Goal: Transaction & Acquisition: Purchase product/service

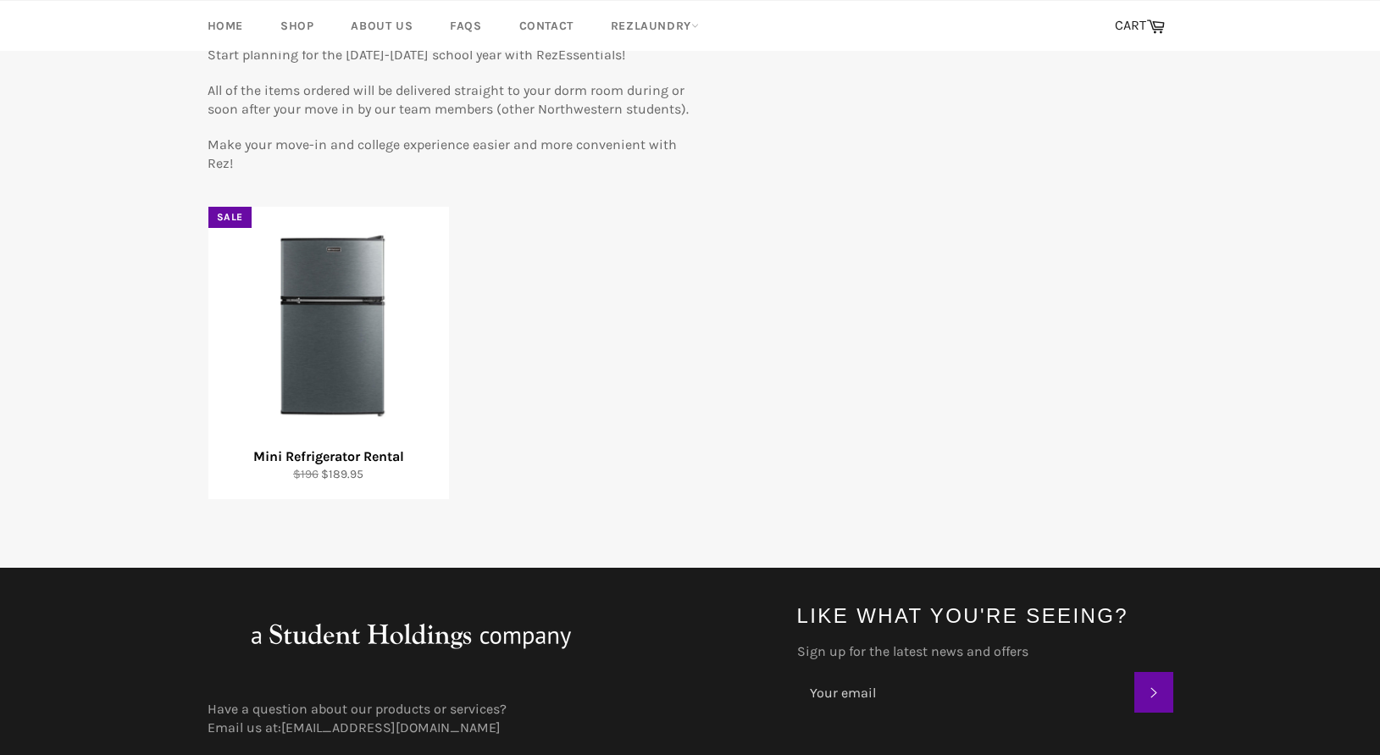
scroll to position [201, 0]
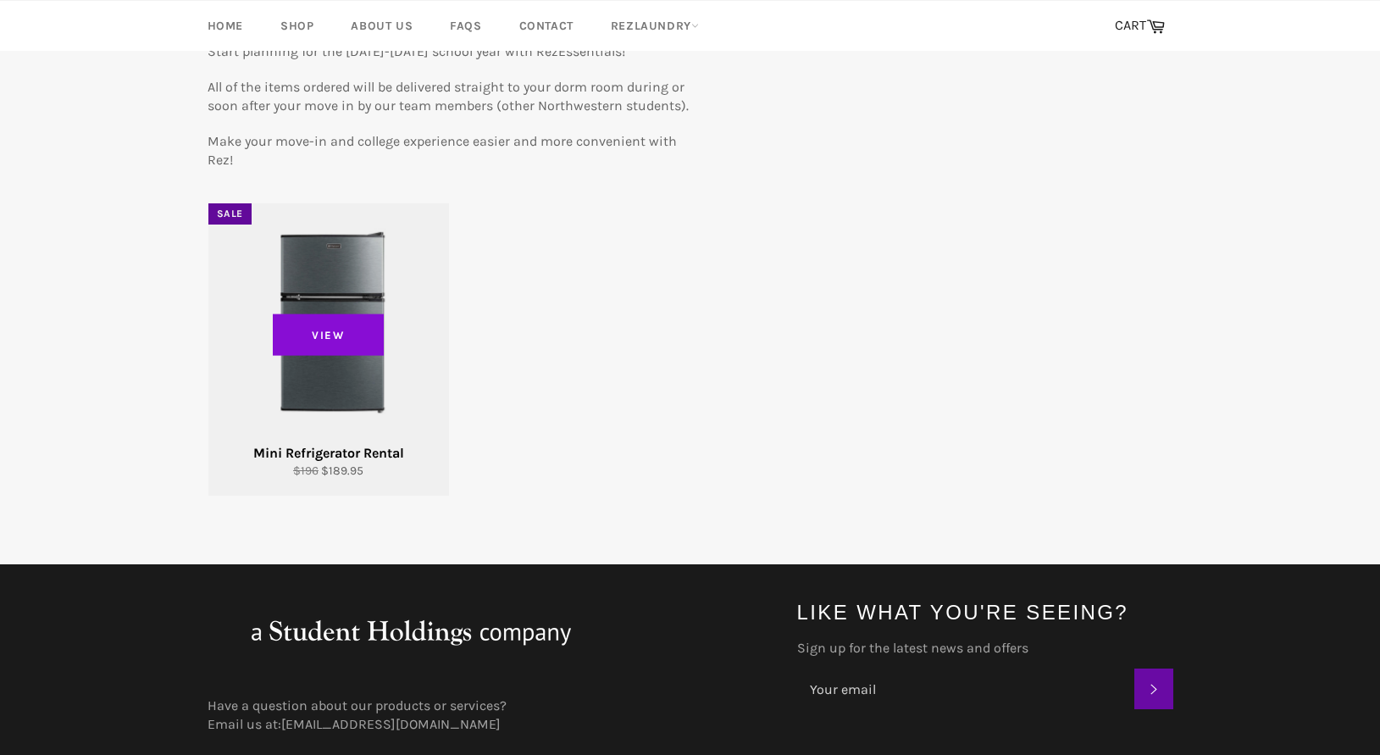
click at [362, 345] on span "View" at bounding box center [329, 334] width 112 height 42
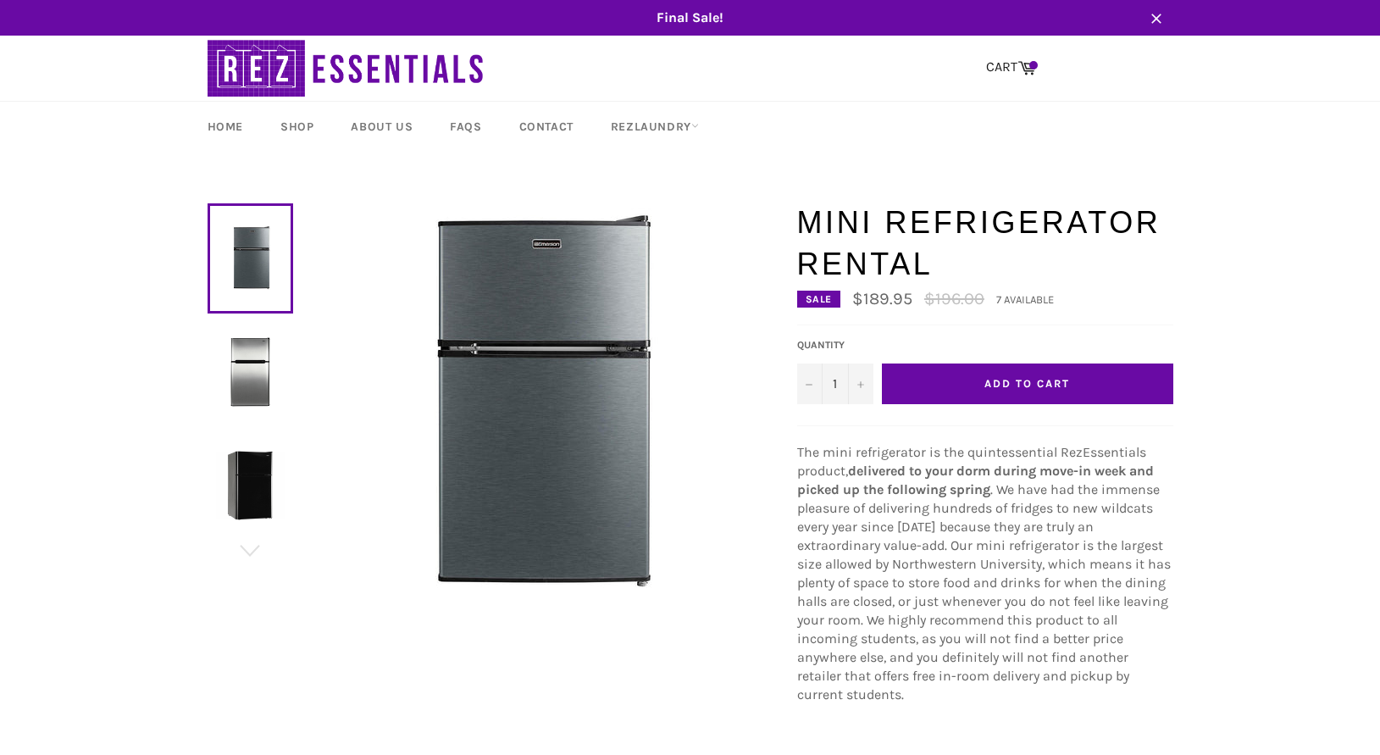
click at [981, 390] on button "Add to Cart" at bounding box center [1027, 383] width 291 height 41
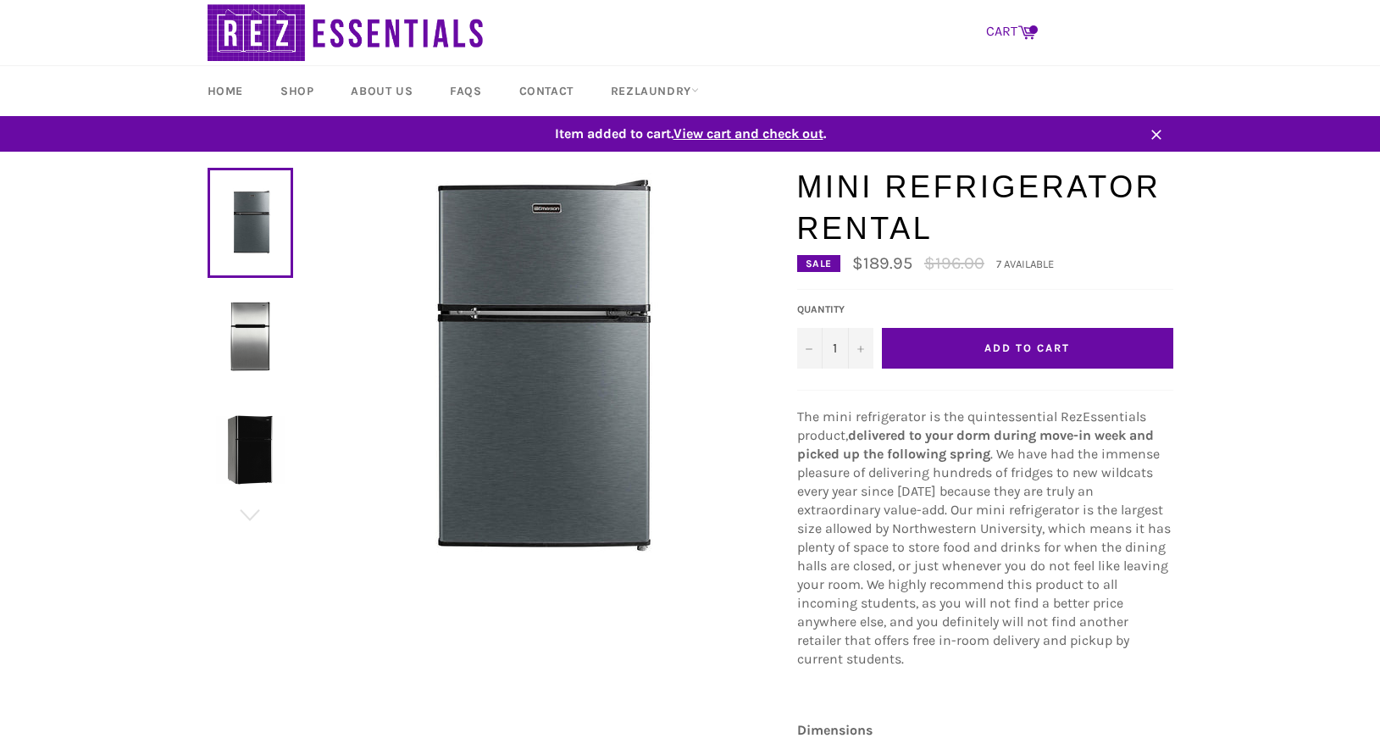
click at [1020, 33] on icon at bounding box center [1026, 31] width 19 height 19
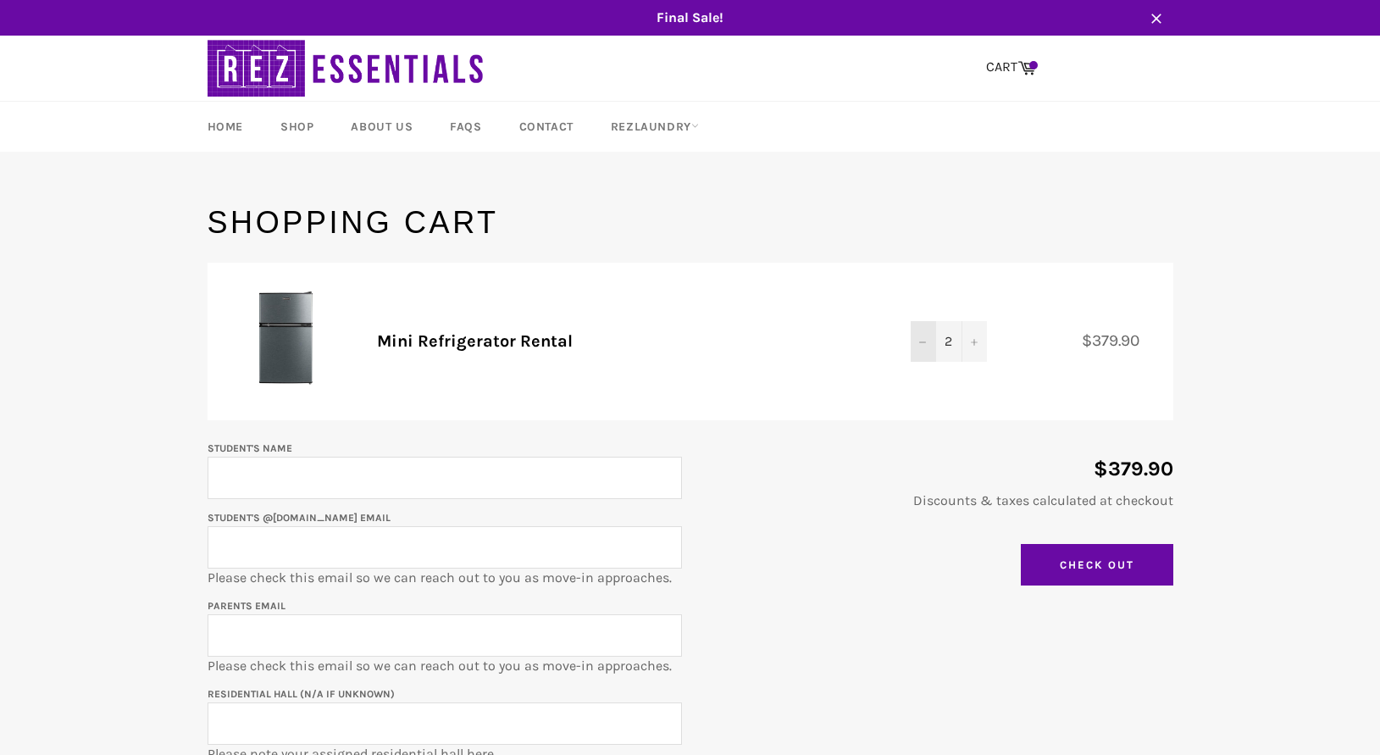
click at [923, 344] on icon "Decrease quantity" at bounding box center [922, 342] width 7 height 7
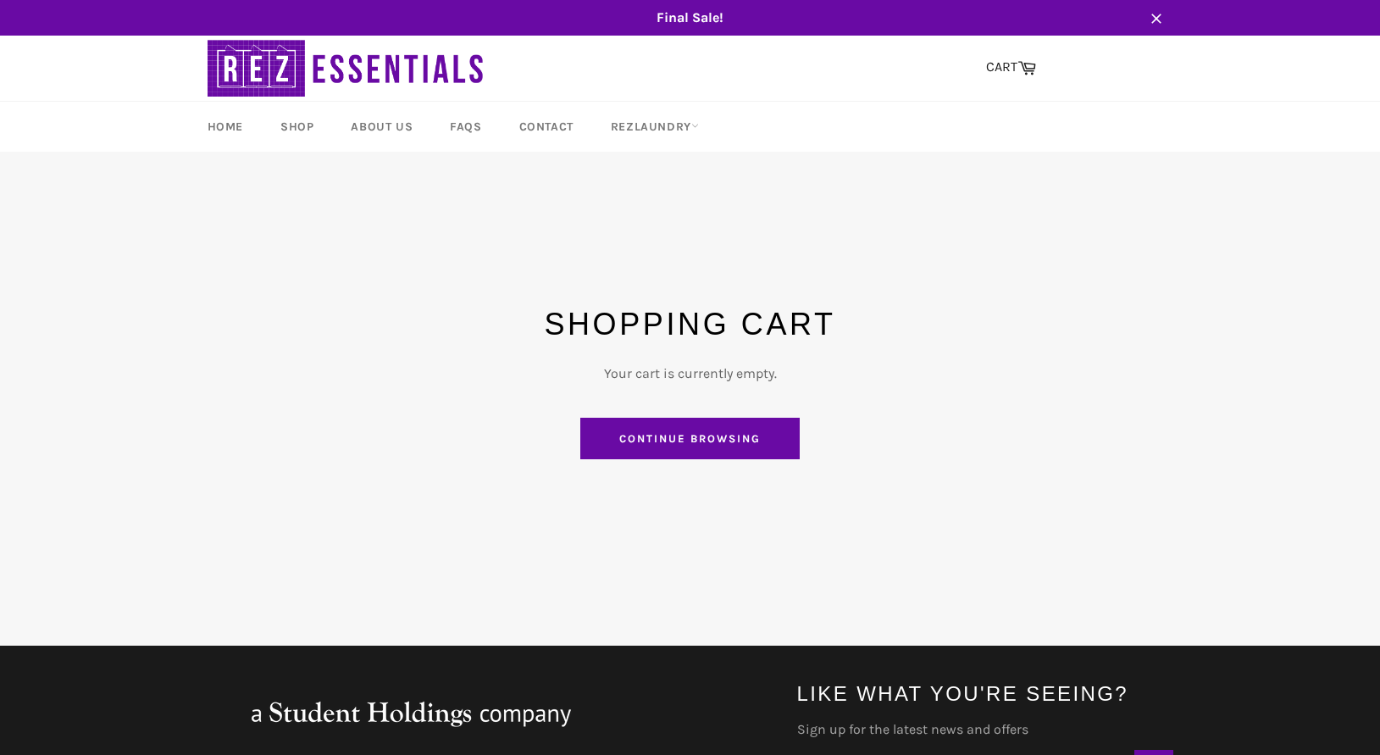
click at [721, 437] on link "Continue browsing" at bounding box center [689, 439] width 218 height 42
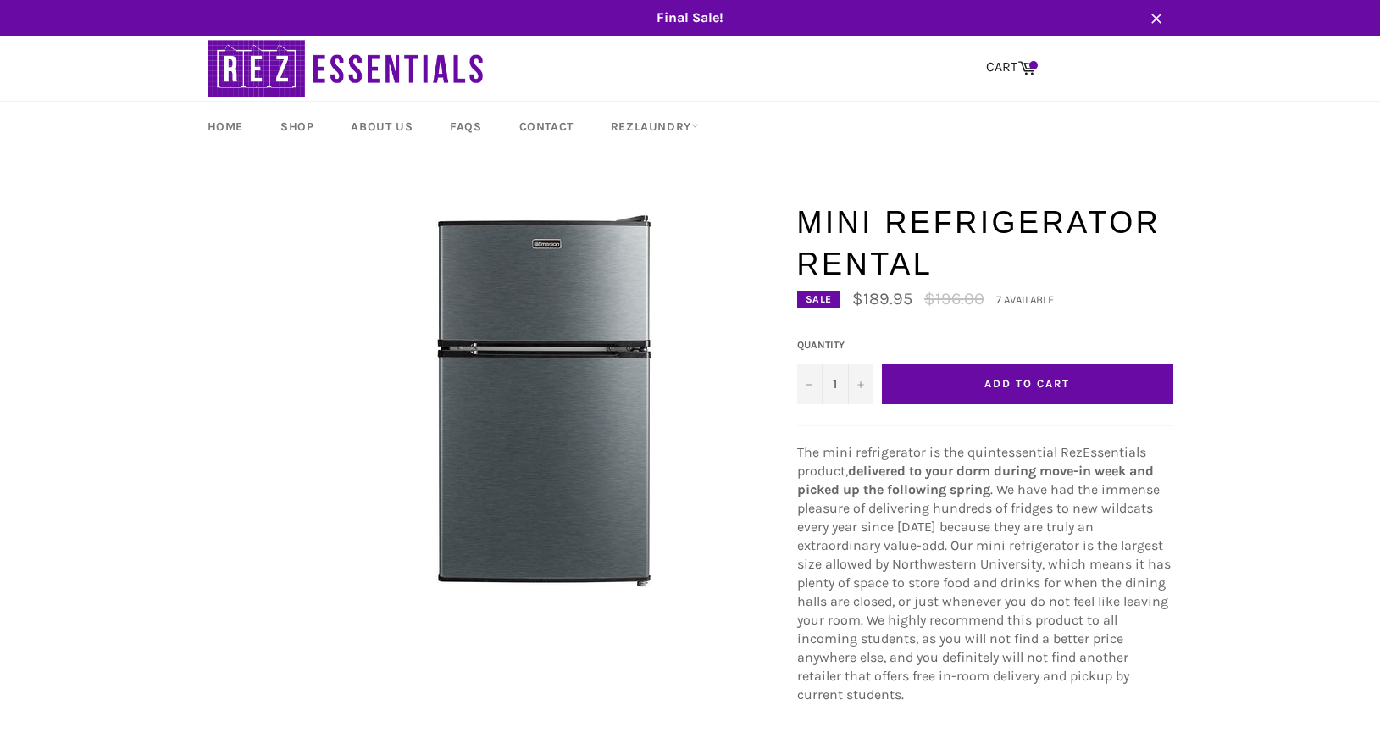
scroll to position [36, 0]
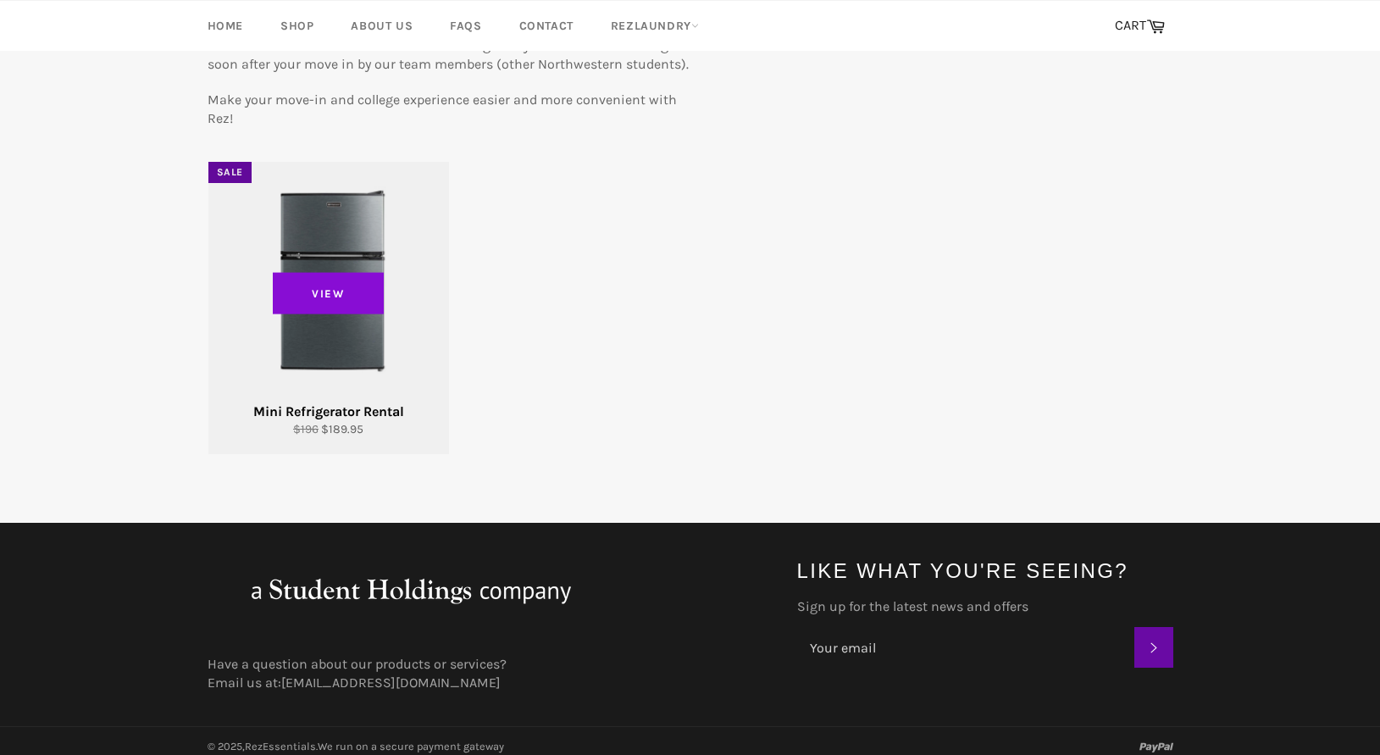
scroll to position [252, 0]
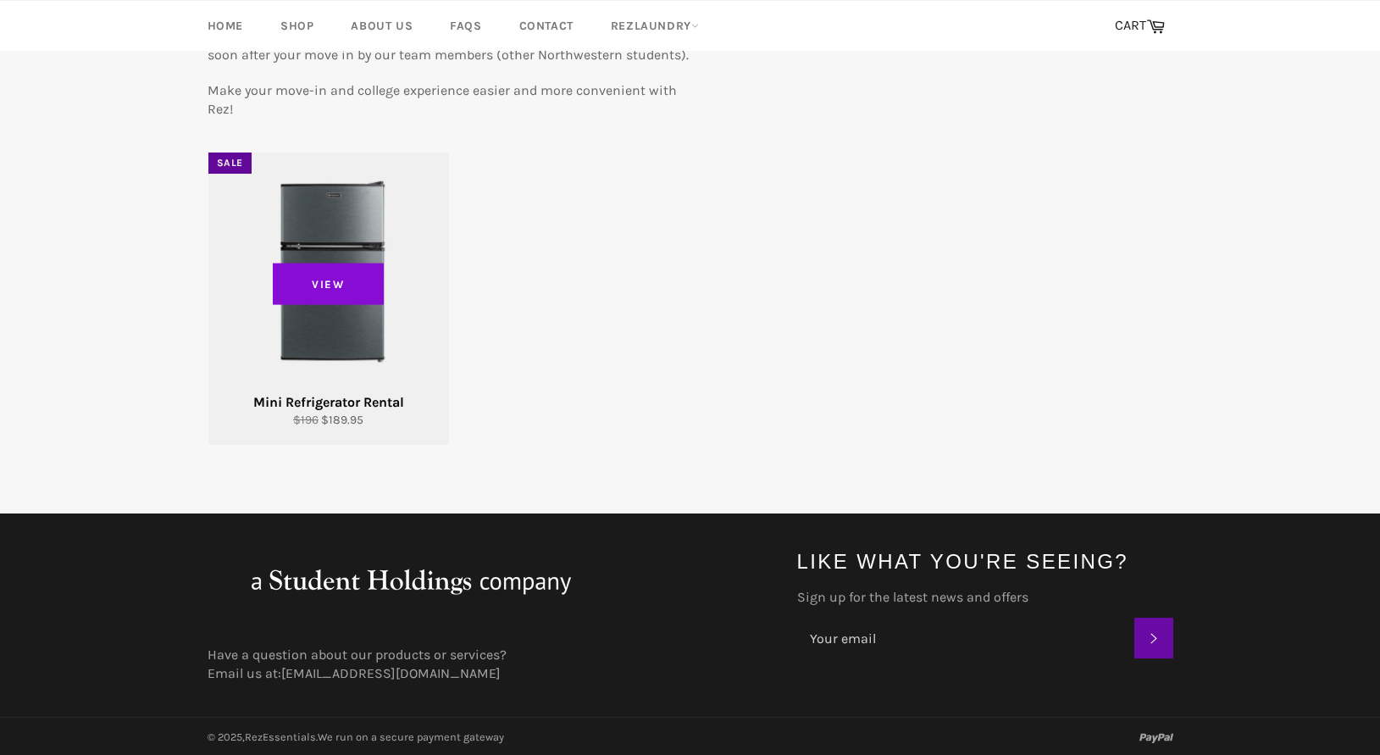
click at [356, 290] on span "View" at bounding box center [329, 284] width 112 height 42
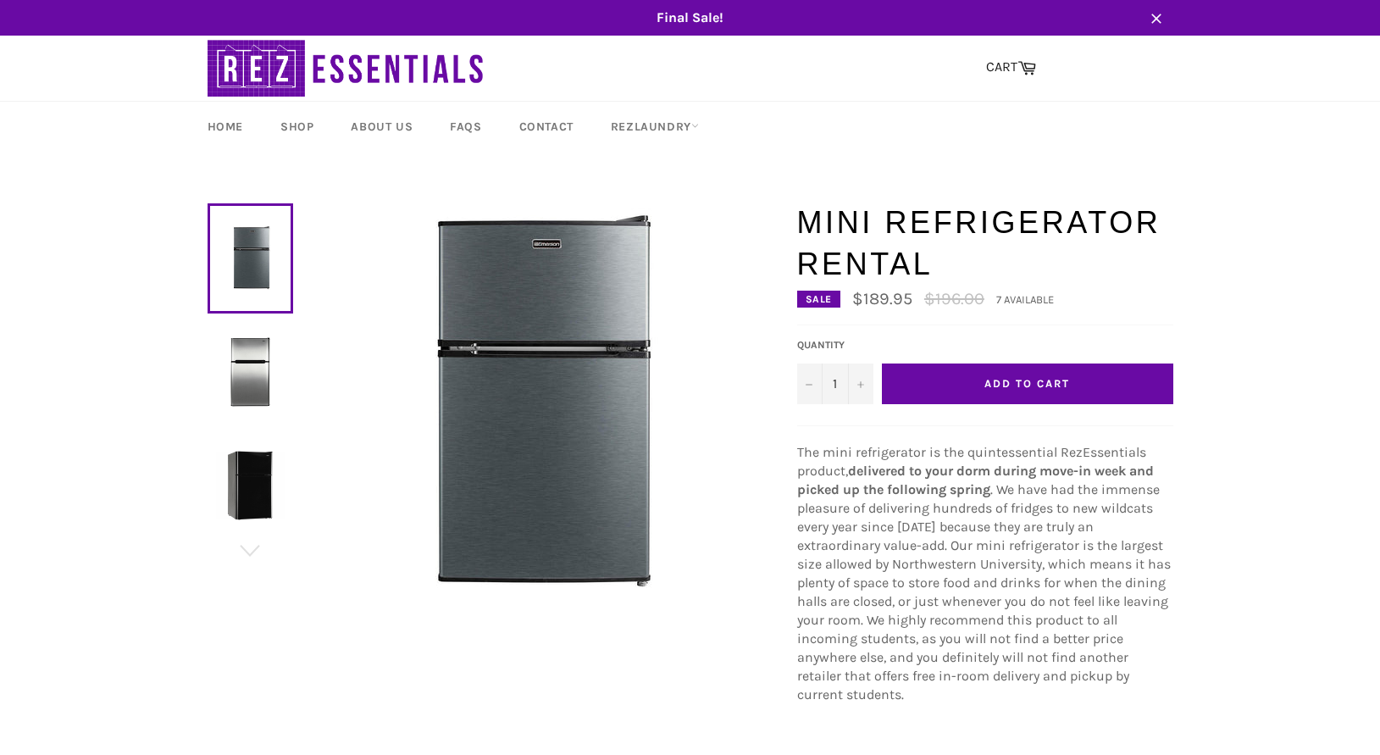
click at [258, 387] on img at bounding box center [250, 371] width 69 height 69
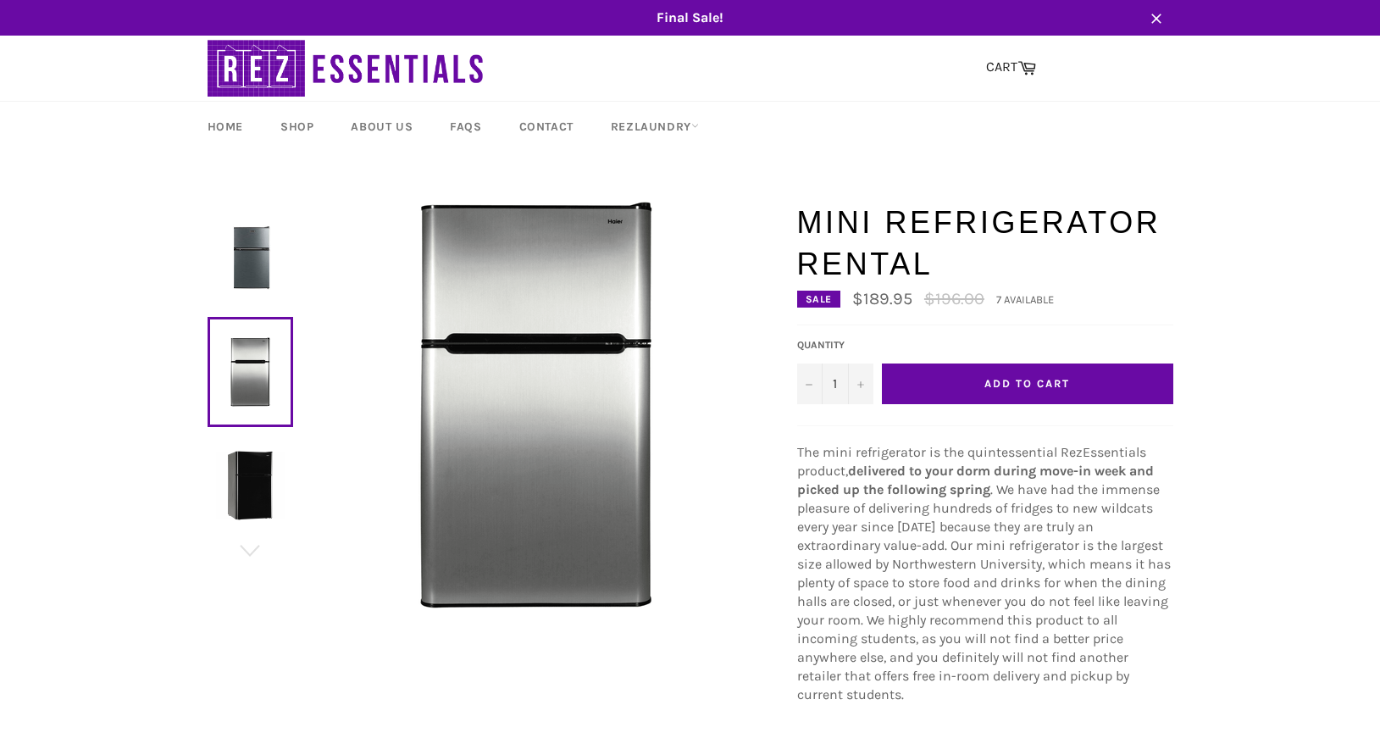
click at [244, 467] on img at bounding box center [250, 485] width 69 height 69
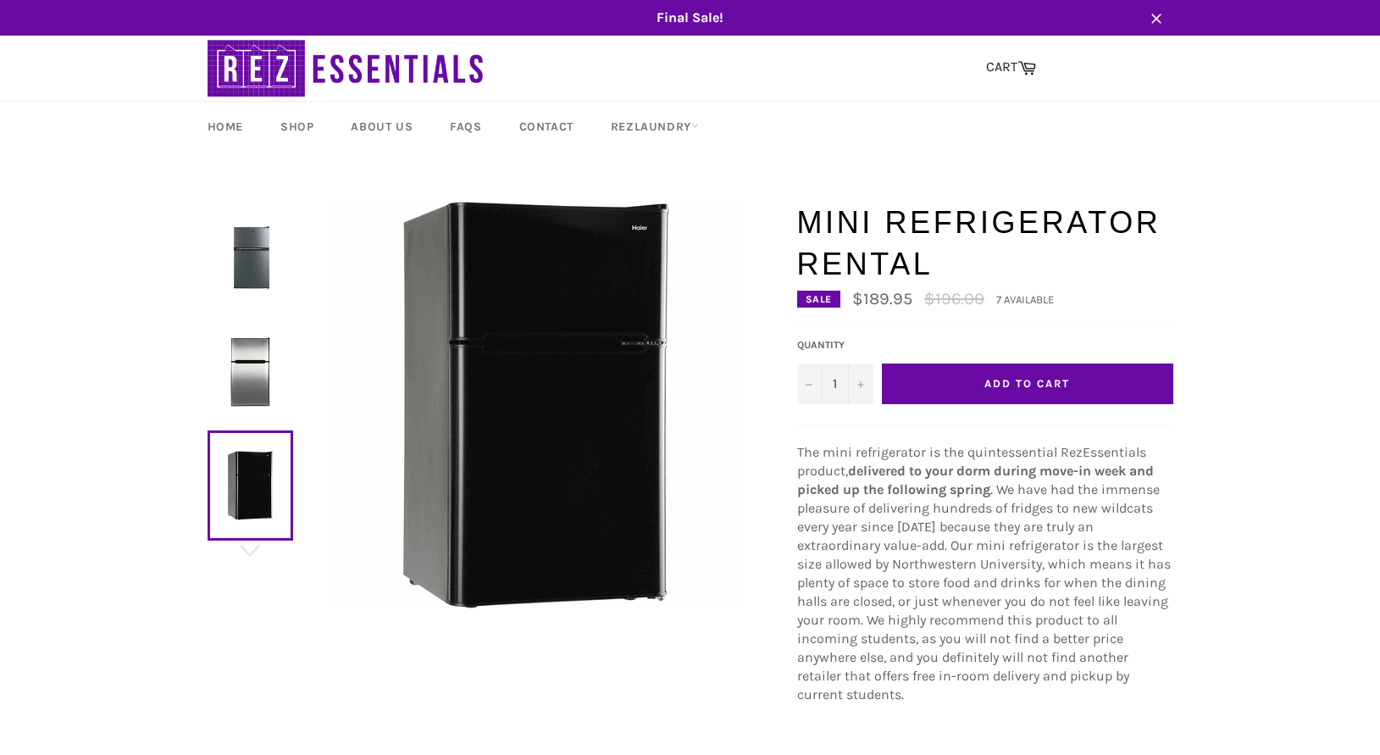
click at [264, 360] on img at bounding box center [250, 371] width 69 height 69
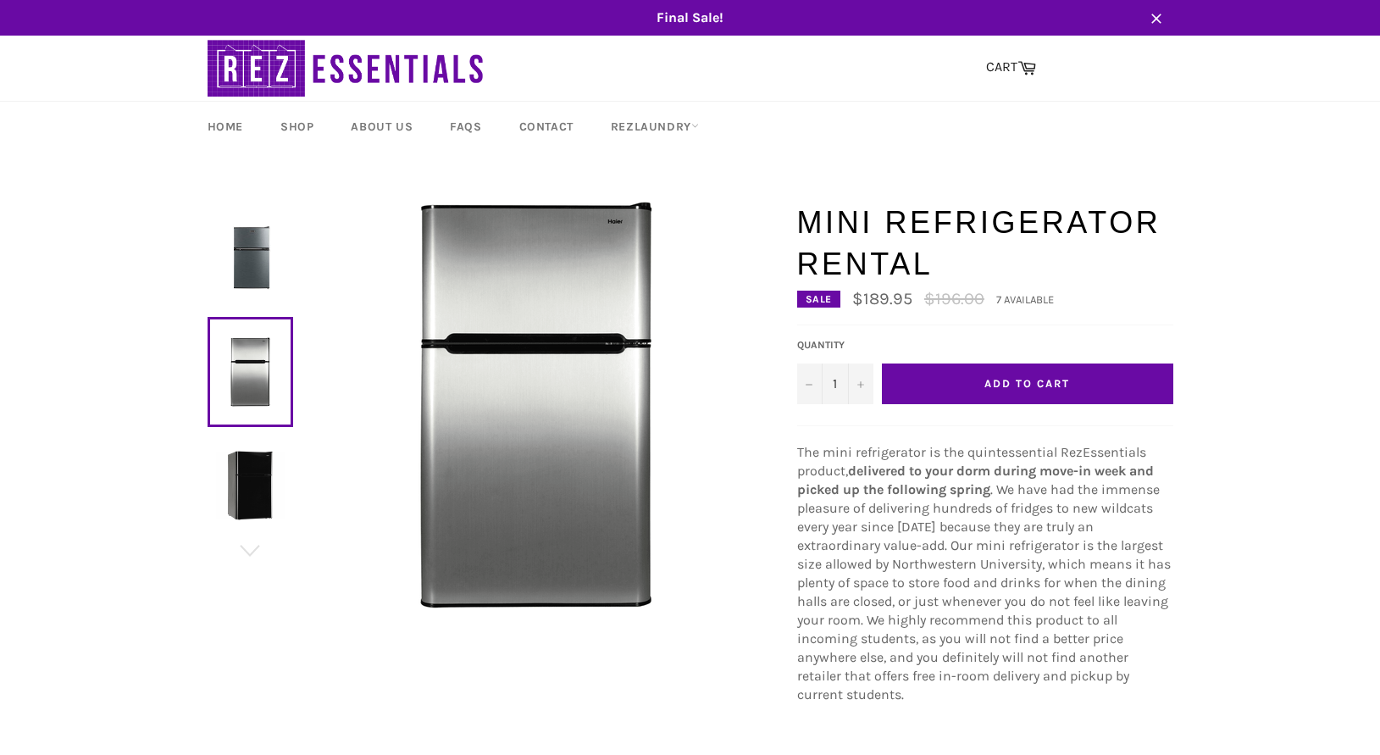
click at [264, 279] on img at bounding box center [250, 258] width 69 height 69
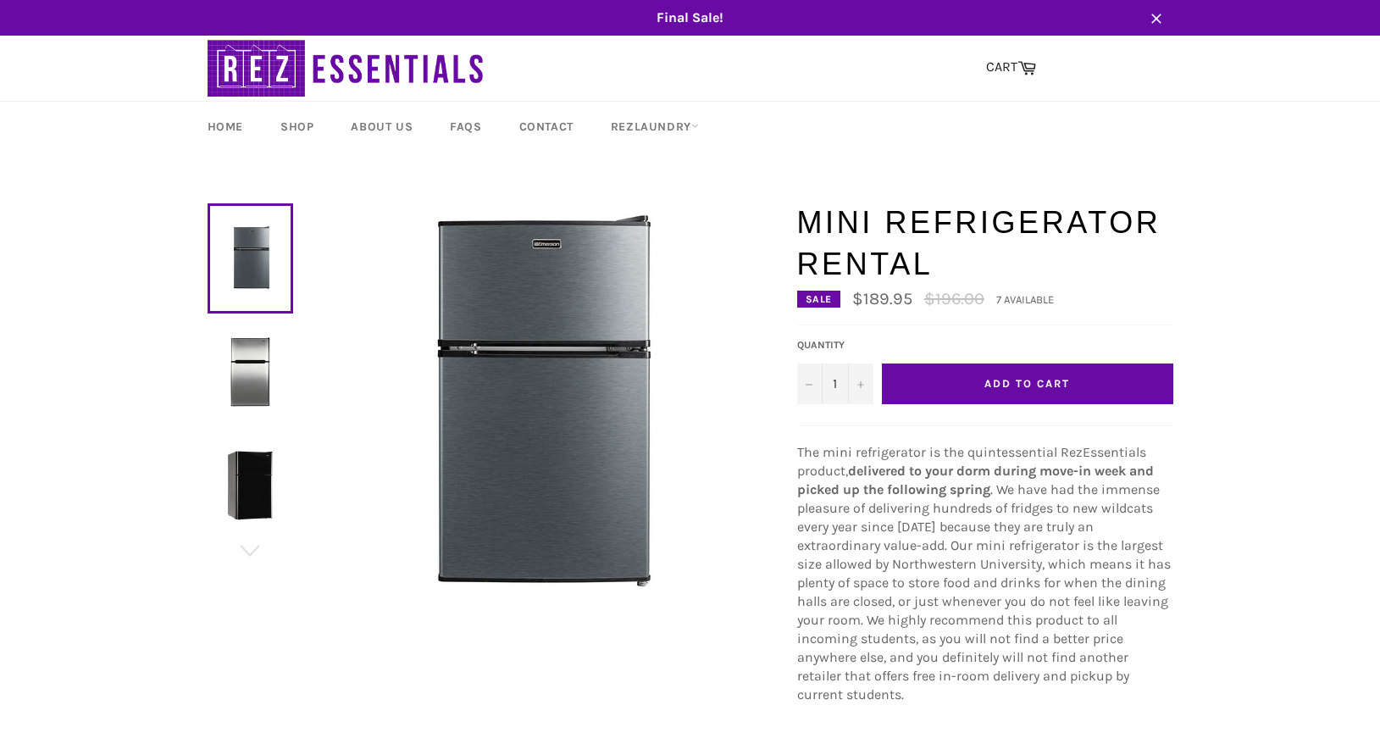
click at [242, 351] on img at bounding box center [250, 371] width 69 height 69
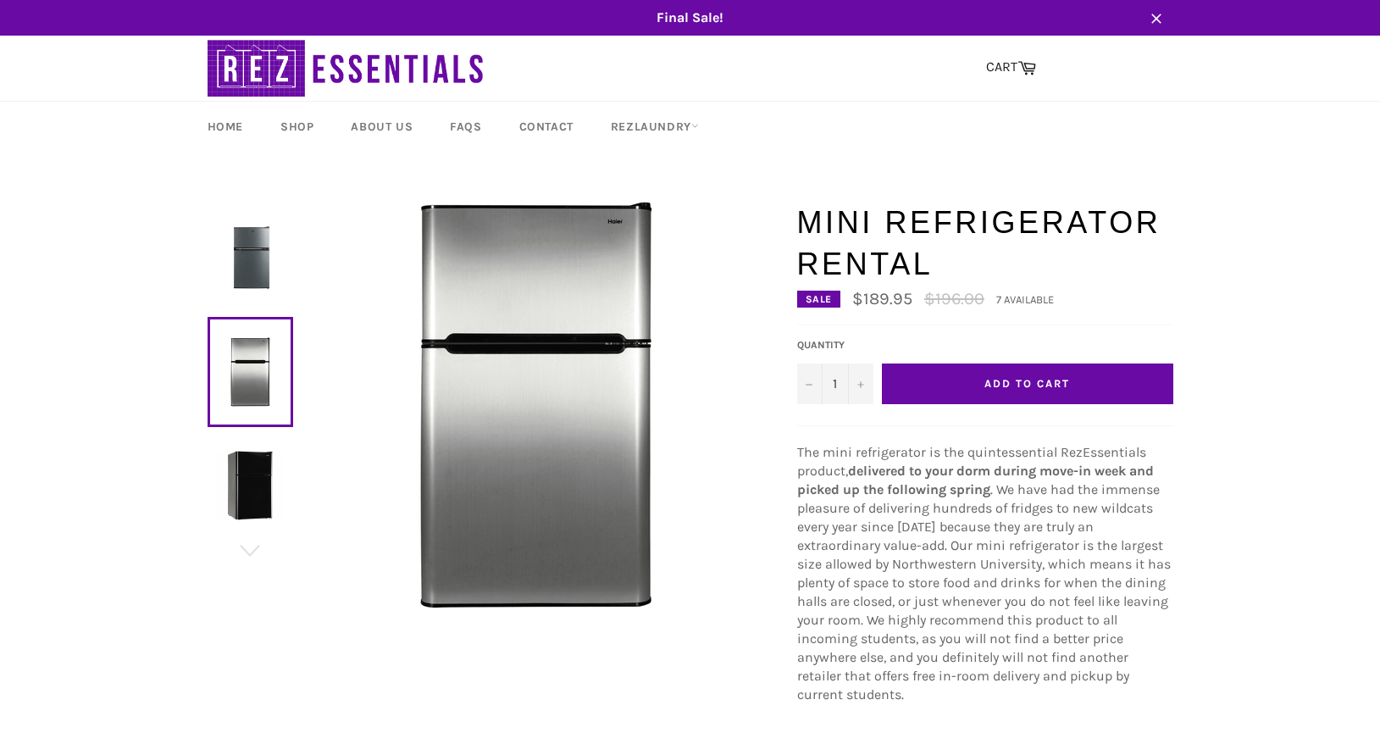
click at [229, 467] on img at bounding box center [250, 485] width 69 height 69
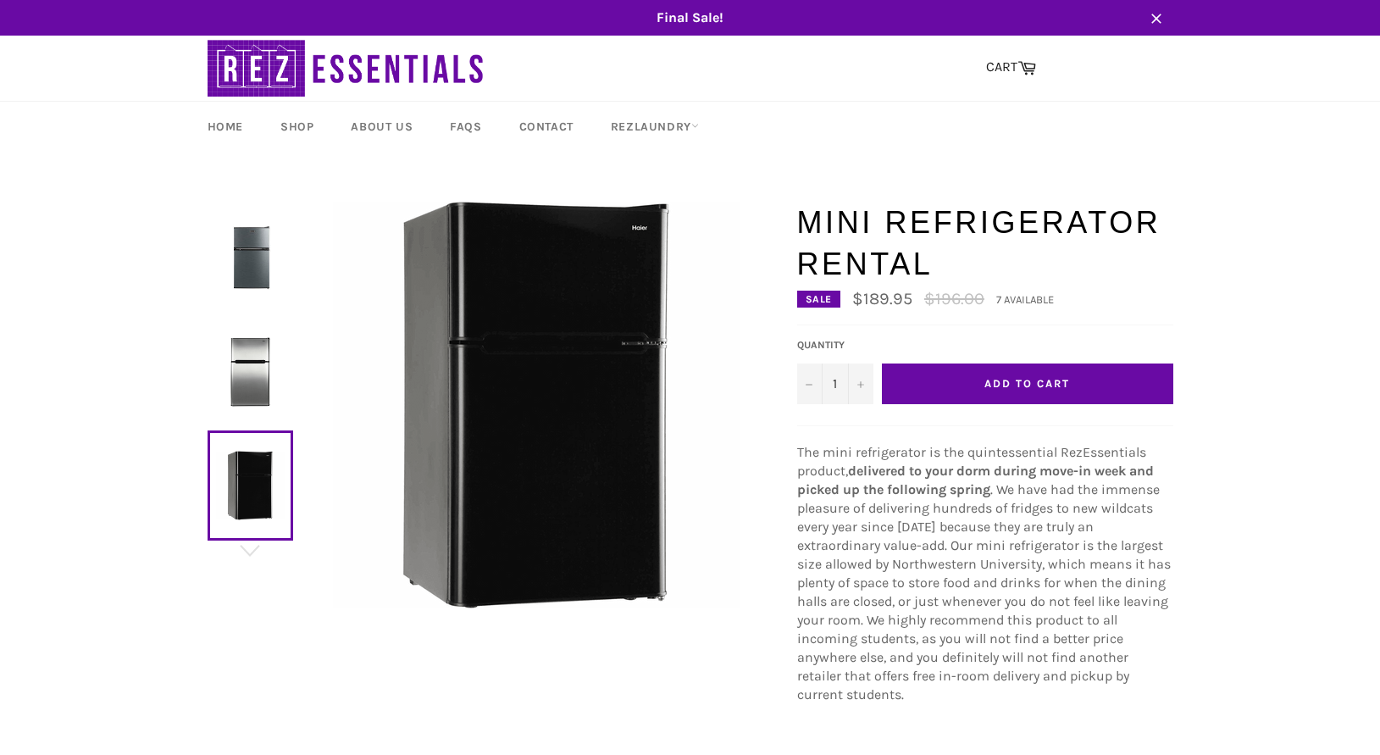
click at [229, 239] on img at bounding box center [250, 258] width 69 height 69
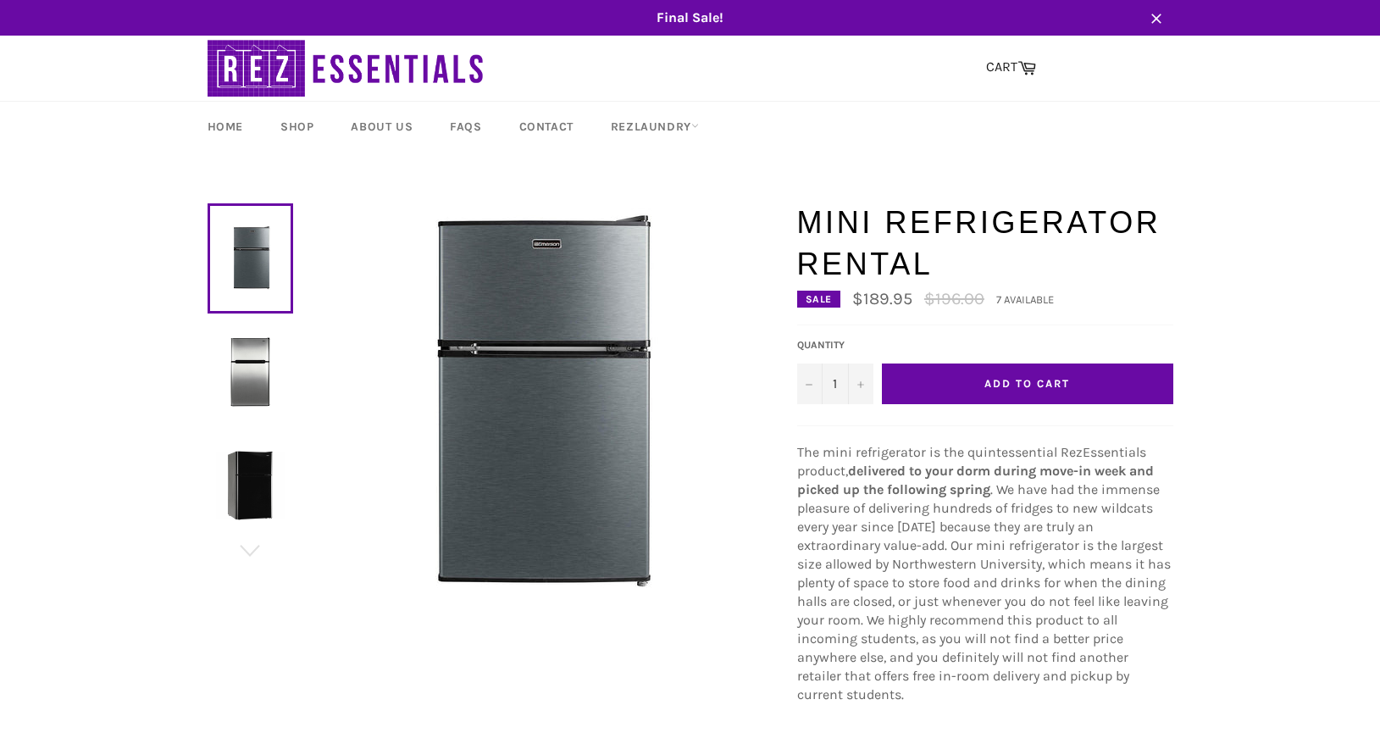
click at [213, 378] on link at bounding box center [250, 372] width 86 height 110
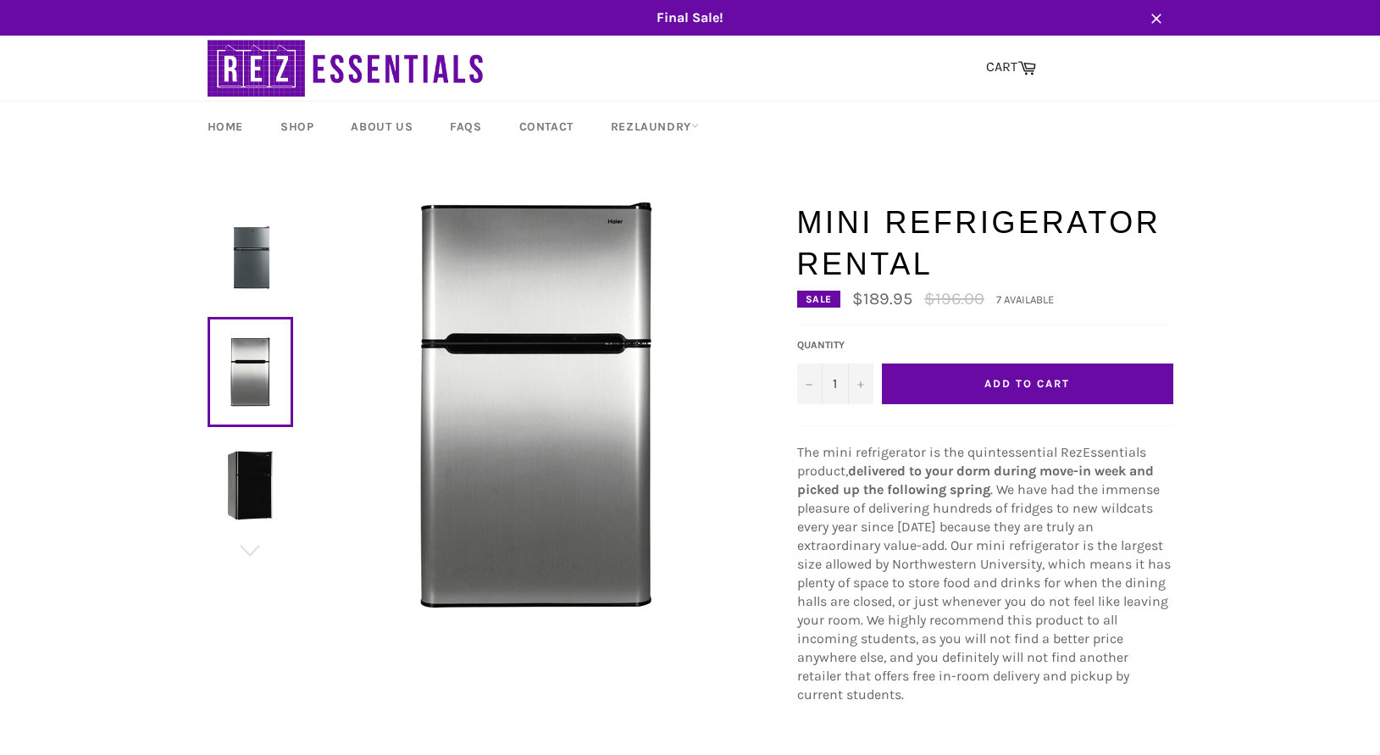
click at [246, 507] on img at bounding box center [250, 485] width 69 height 69
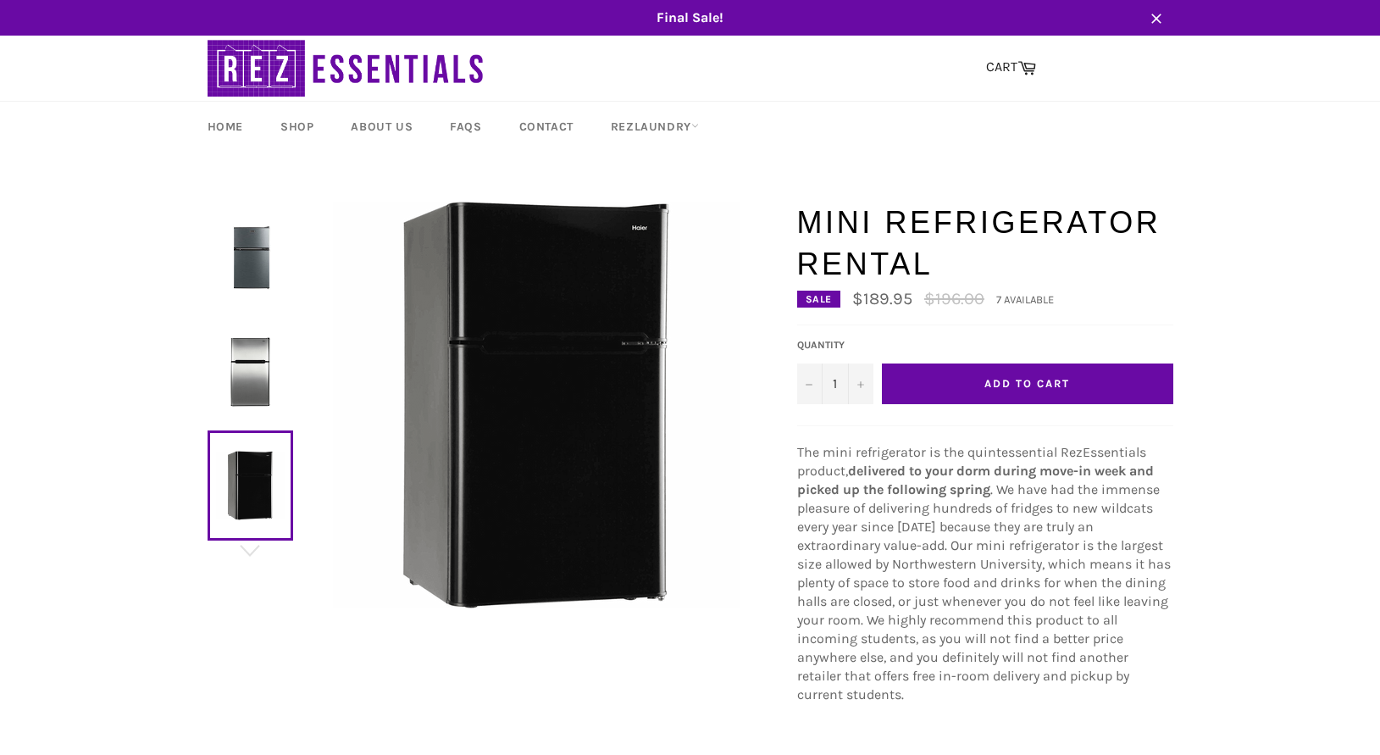
click at [254, 241] on img at bounding box center [250, 258] width 69 height 69
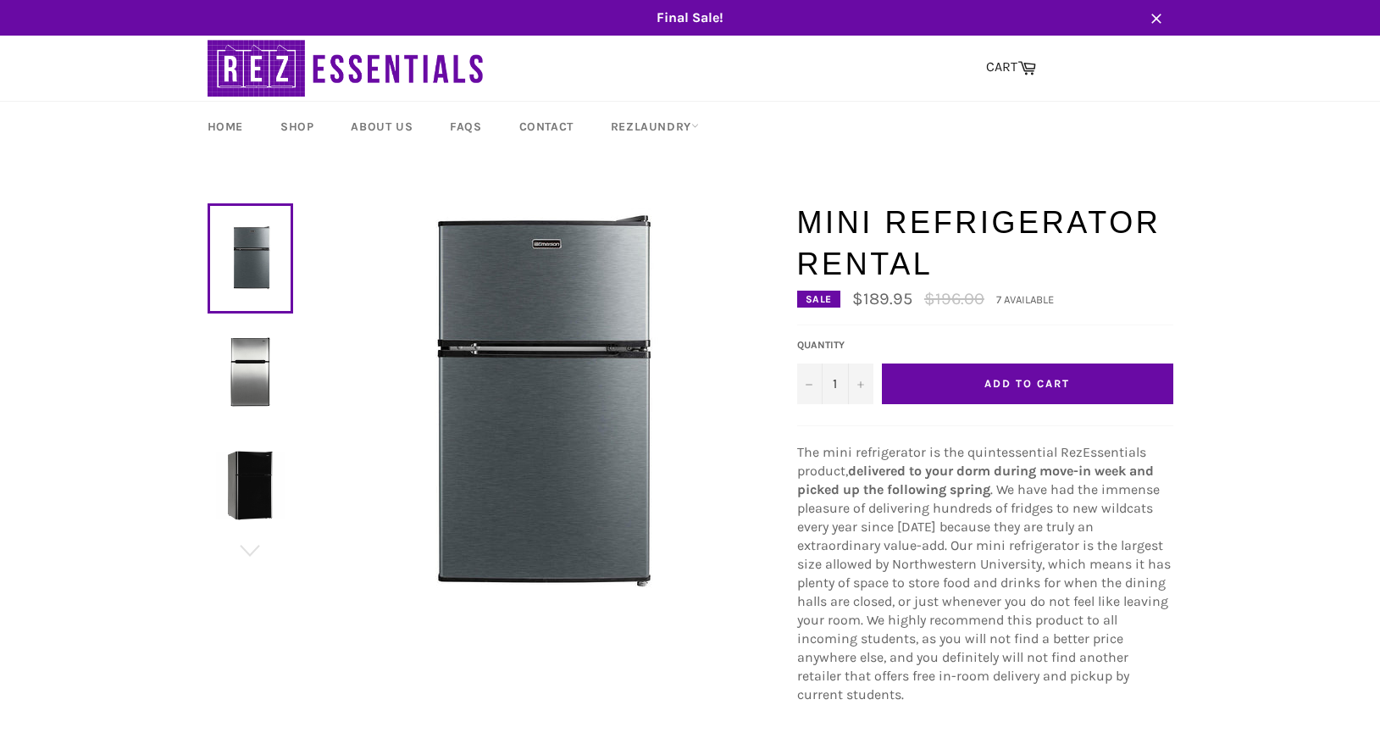
click at [249, 382] on img at bounding box center [250, 371] width 69 height 69
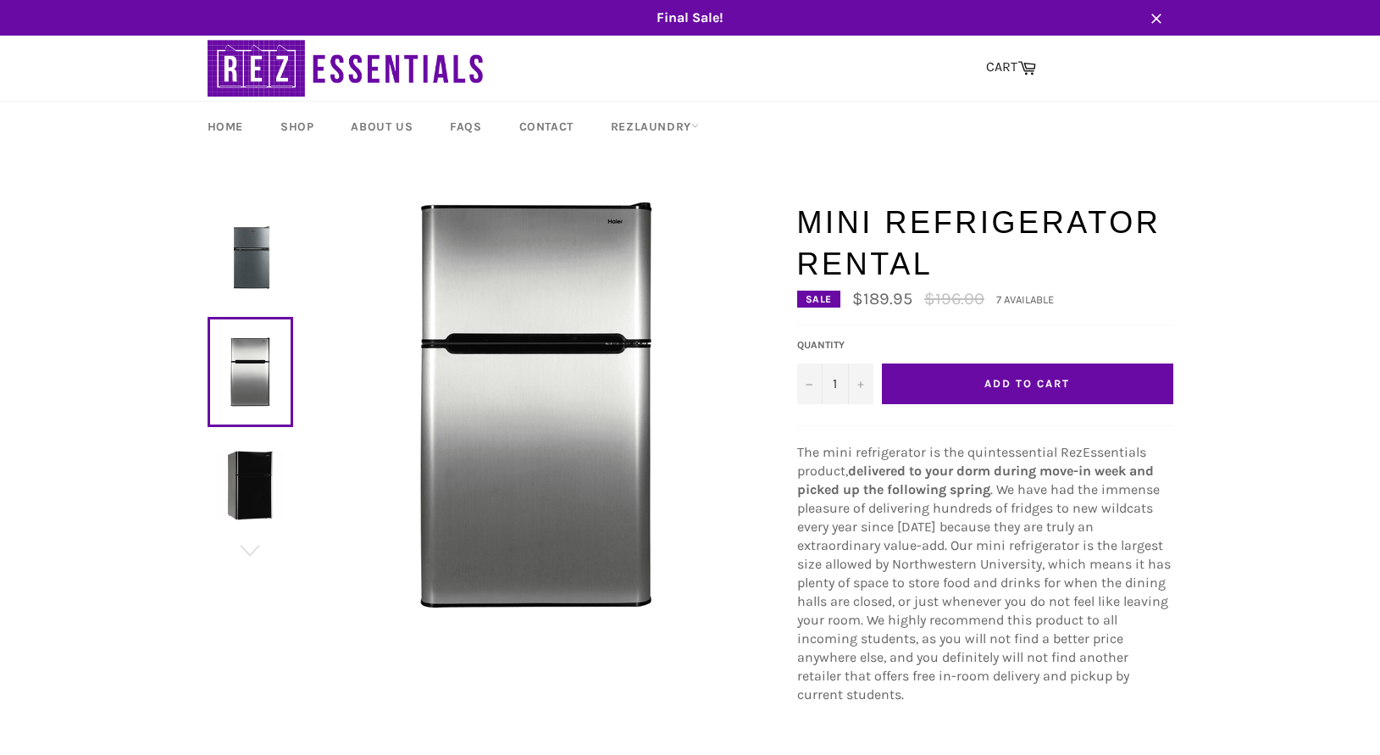
click at [253, 243] on img at bounding box center [250, 258] width 69 height 69
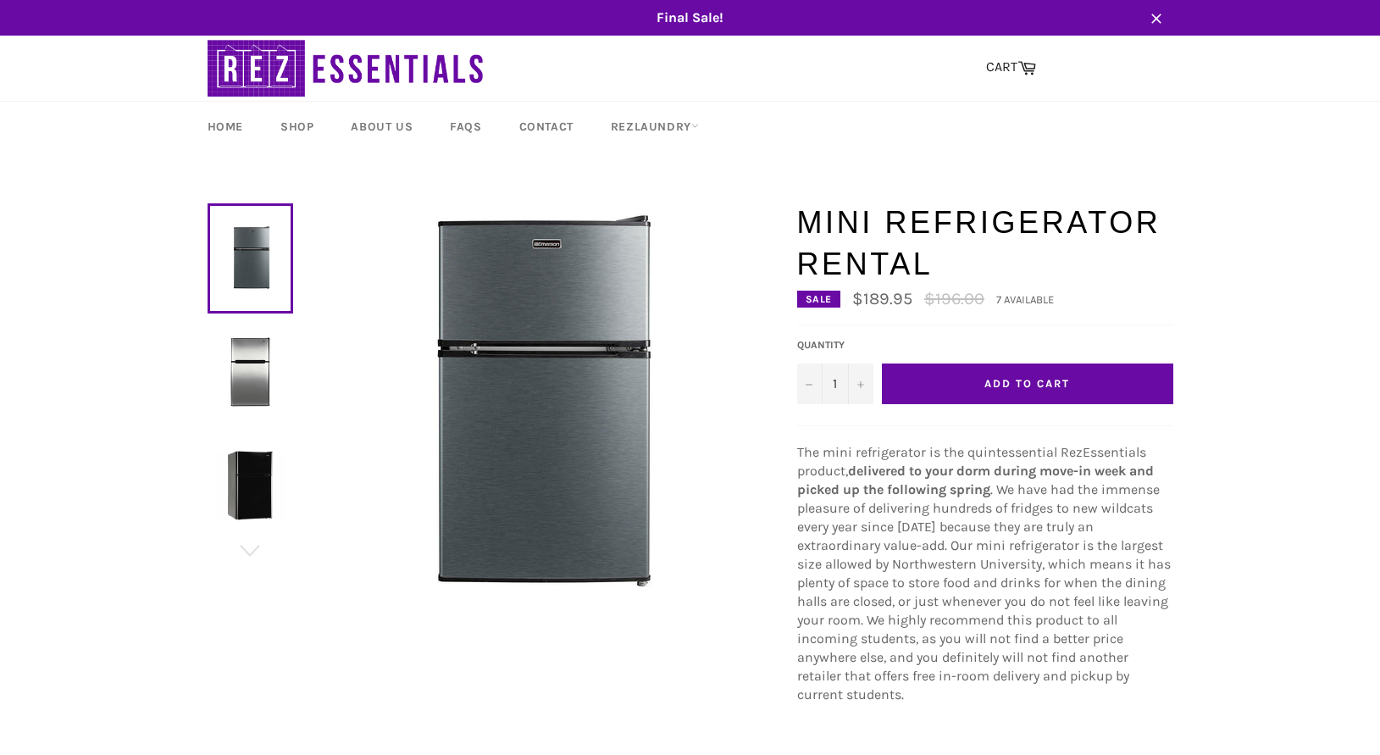
click at [971, 388] on button "Add to Cart" at bounding box center [1027, 383] width 291 height 41
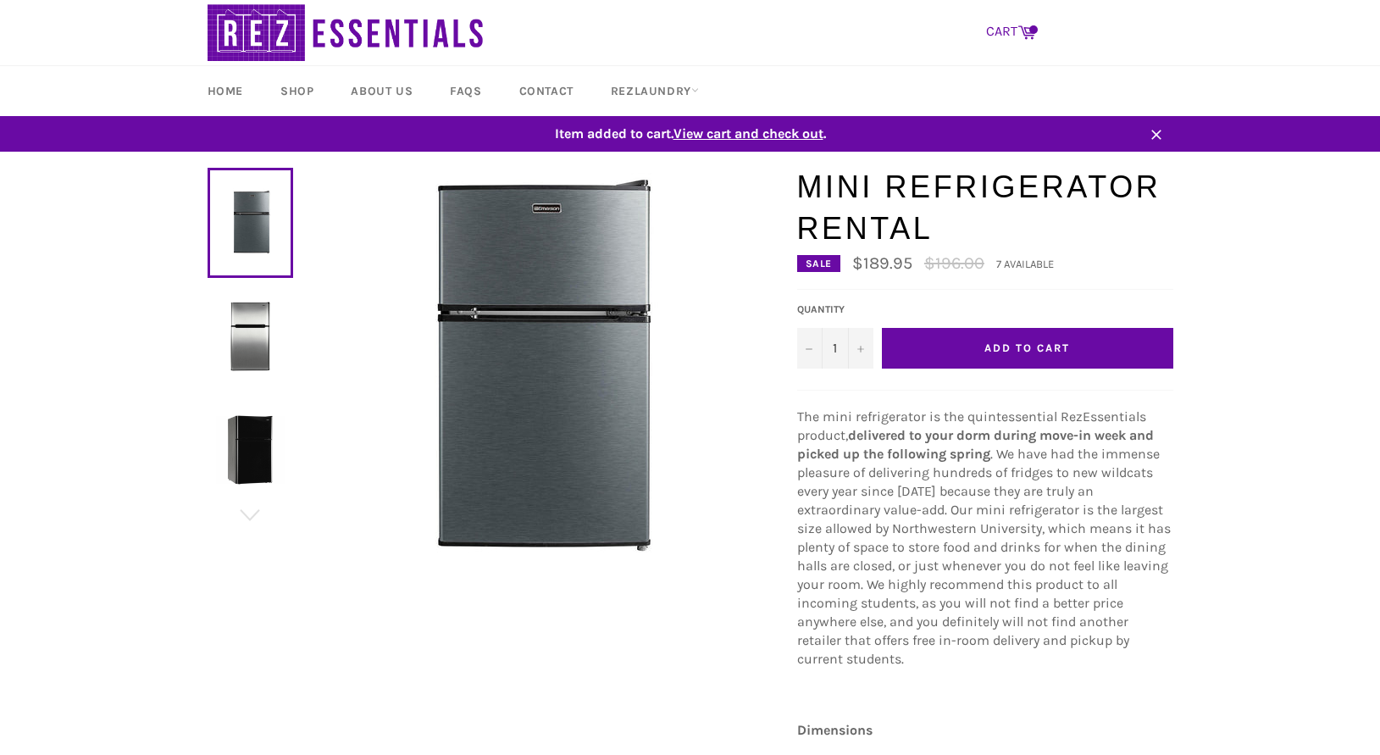
click at [1025, 36] on icon at bounding box center [1026, 31] width 19 height 19
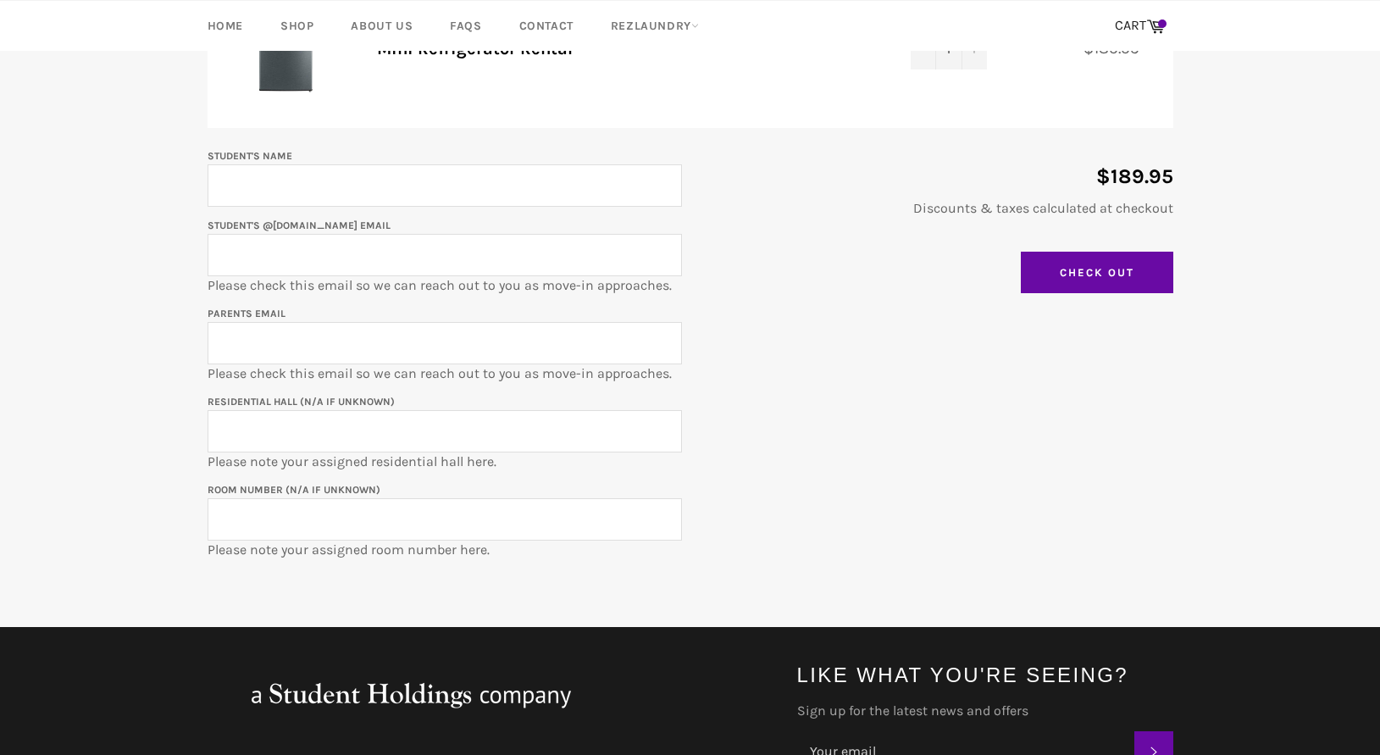
scroll to position [298, 0]
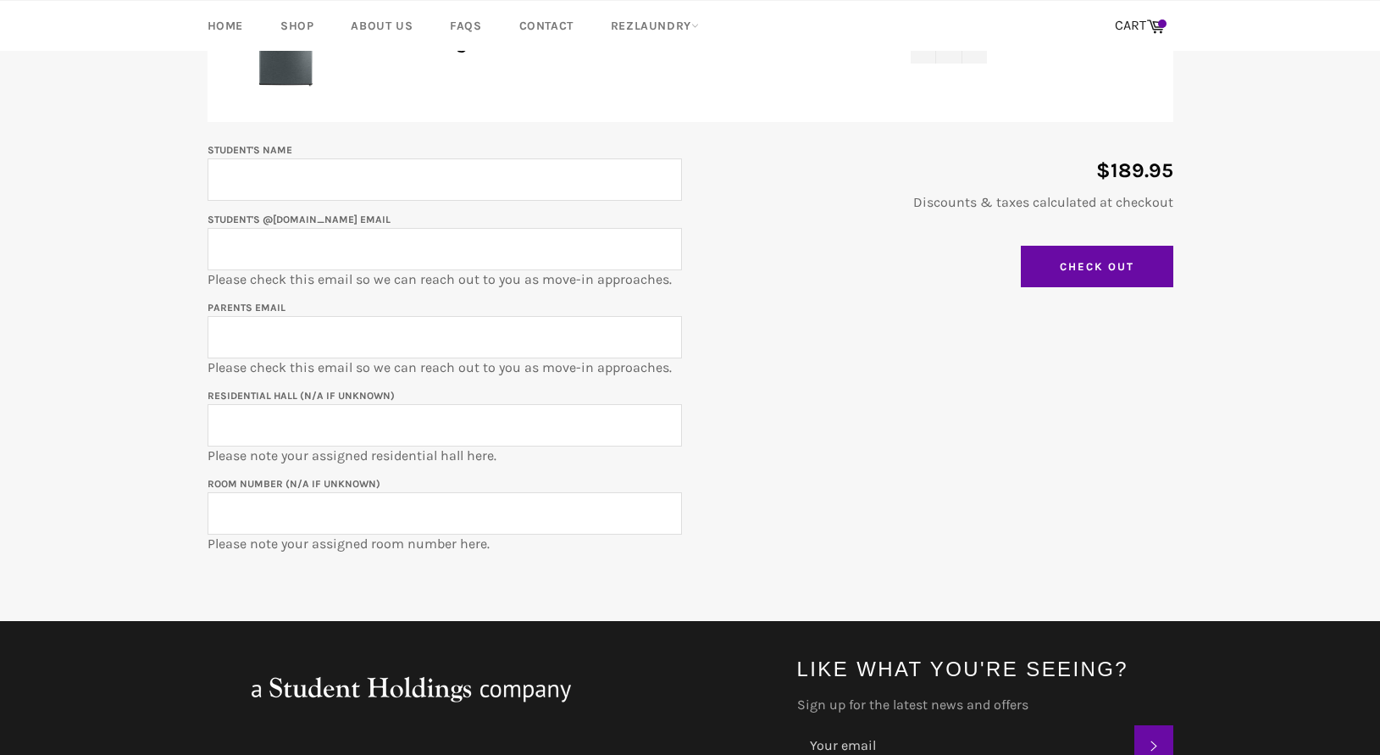
click at [465, 191] on input "Student's Name" at bounding box center [444, 179] width 474 height 42
type input "Maya Agrawal"
type input "mayaagrawal2029"
type input "rishi@agrawalfirm.com"
click at [401, 426] on input "Residential Hall (N/A if unknown)" at bounding box center [444, 425] width 474 height 42
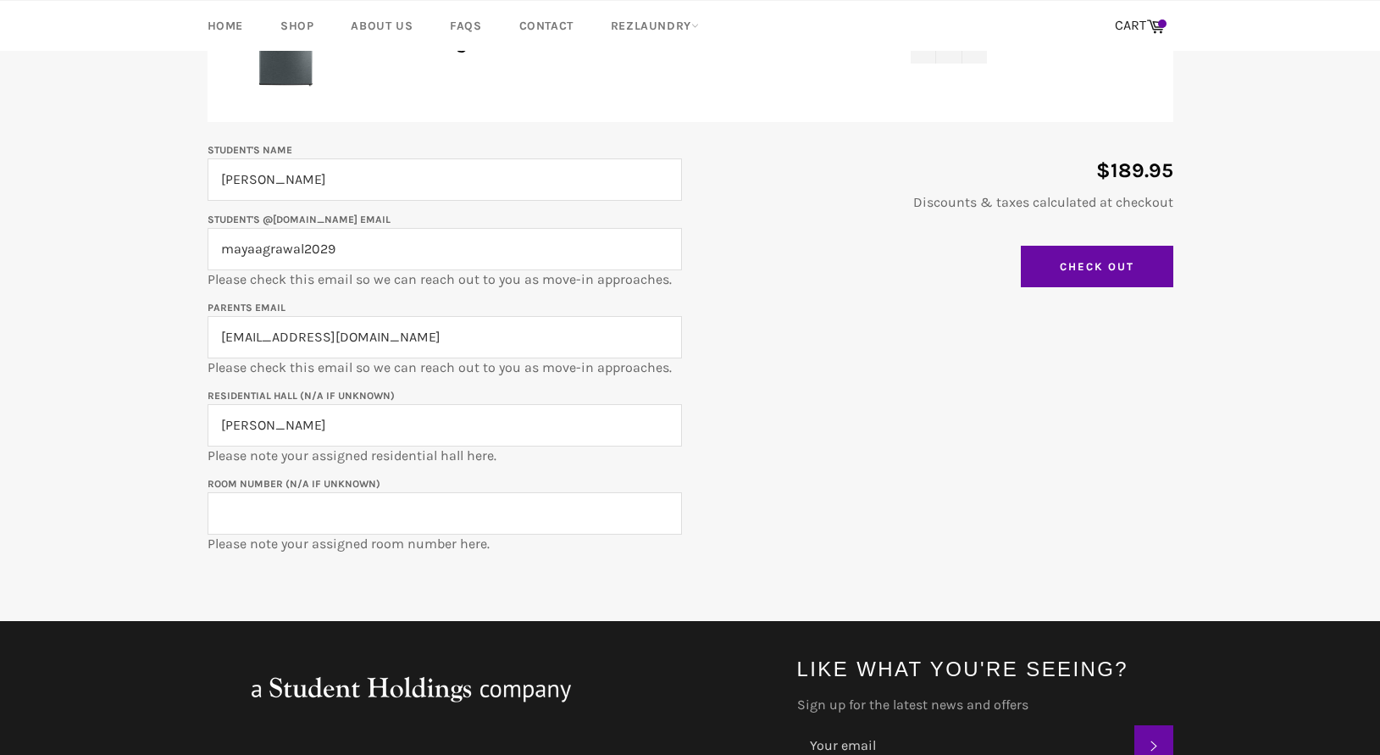
type input "Allison"
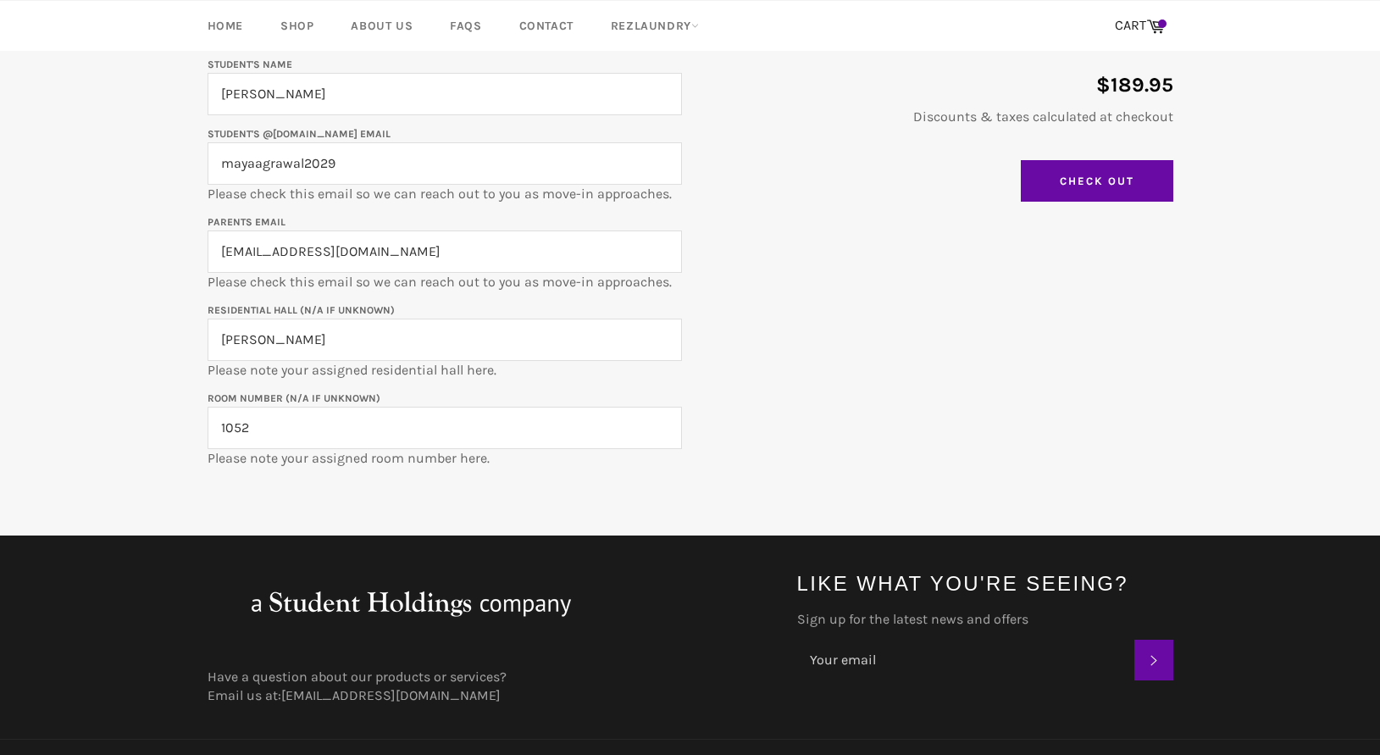
scroll to position [406, 0]
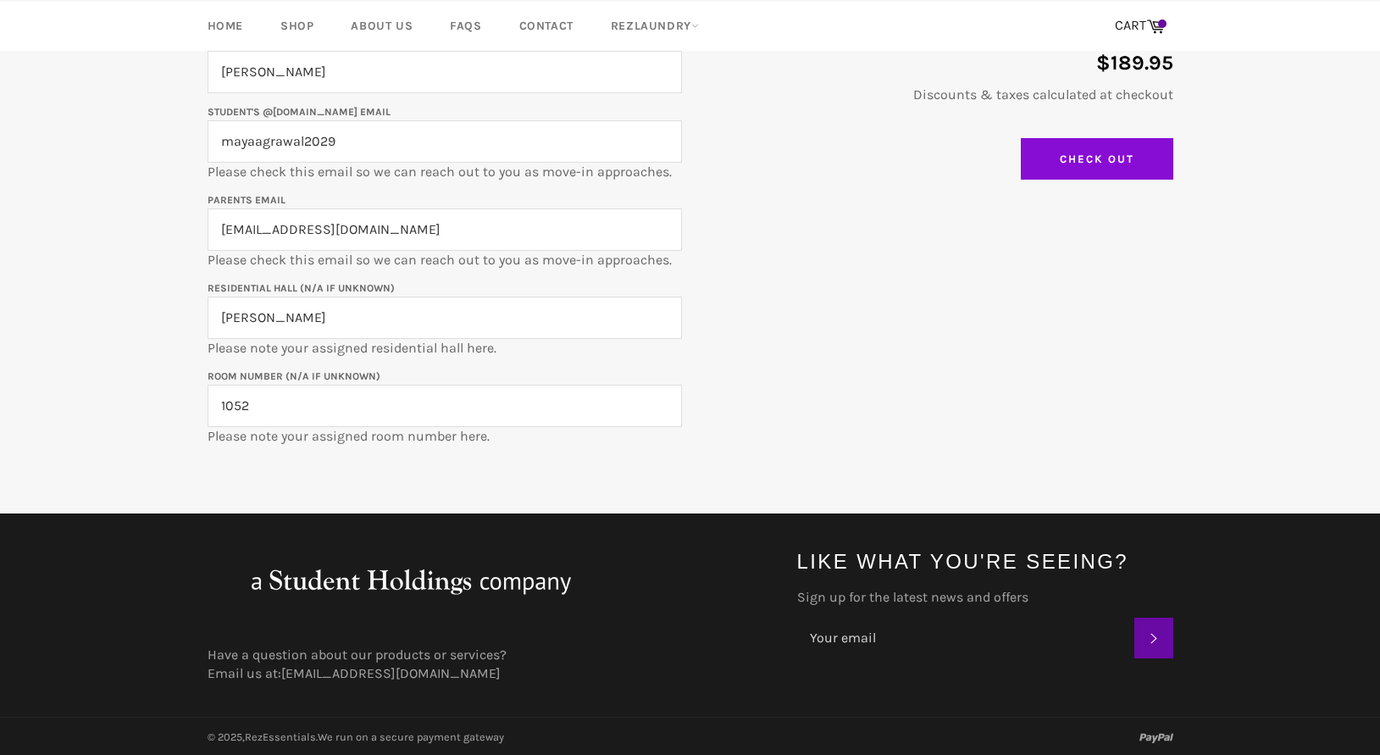
type input "1052"
click at [1075, 164] on input "Check Out" at bounding box center [1097, 159] width 152 height 42
